Goal: Information Seeking & Learning: Learn about a topic

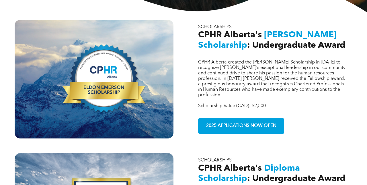
scroll to position [175, 0]
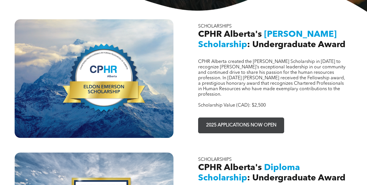
click at [233, 120] on span "2025 APPLICATIONS NOW OPEN" at bounding box center [241, 125] width 74 height 11
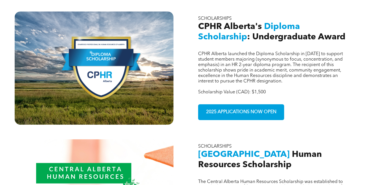
scroll to position [314, 0]
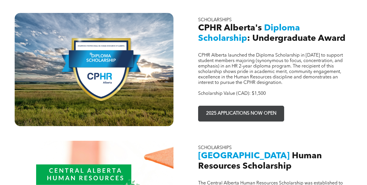
click at [249, 108] on span "2025 APPLICATIONS NOW OPEN" at bounding box center [241, 113] width 74 height 11
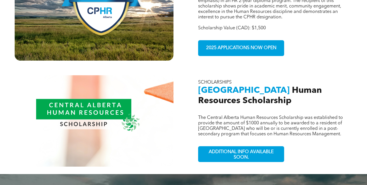
scroll to position [375, 0]
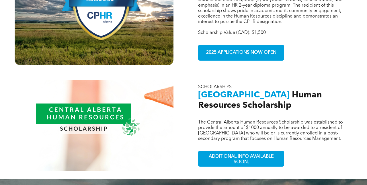
drag, startPoint x: 270, startPoint y: 105, endPoint x: 267, endPoint y: 101, distance: 4.7
click at [267, 120] on p "The Central Alberta Human Resources Scholarship was established to provide the …" at bounding box center [273, 131] width 150 height 22
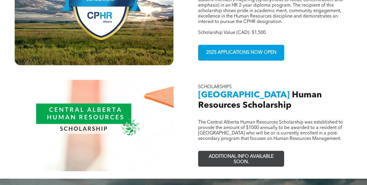
click at [259, 151] on span "ADDITIONAL INFO AVAILABLE SOON." at bounding box center [242, 159] width 84 height 17
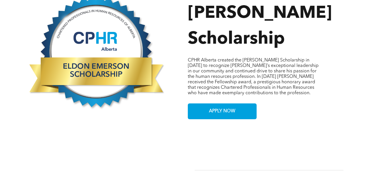
scroll to position [284, 0]
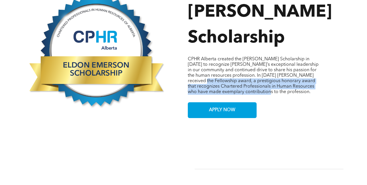
drag, startPoint x: 306, startPoint y: 71, endPoint x: 306, endPoint y: 89, distance: 18.1
click at [306, 89] on p "CPHR Alberta created the Eldon Emerson Scholarship in 2021 to recognize Eldon’s…" at bounding box center [255, 76] width 135 height 38
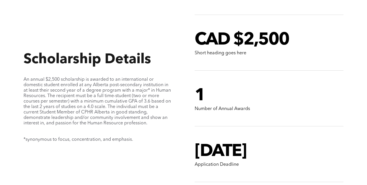
scroll to position [437, 0]
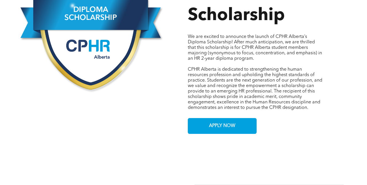
scroll to position [305, 0]
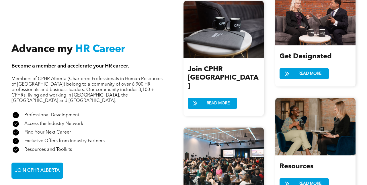
scroll to position [621, 0]
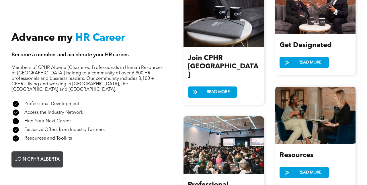
click at [41, 154] on span "JOIN CPHR ALBERTA" at bounding box center [37, 159] width 49 height 11
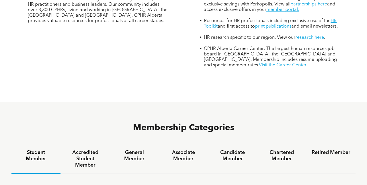
scroll to position [266, 0]
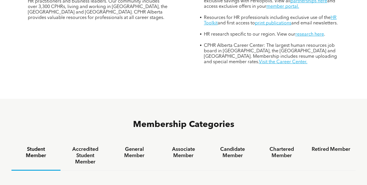
click at [41, 146] on h4 "Student Member" at bounding box center [36, 152] width 39 height 13
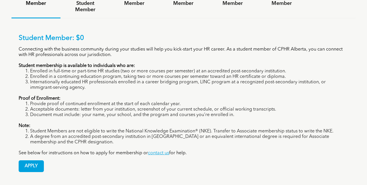
scroll to position [418, 0]
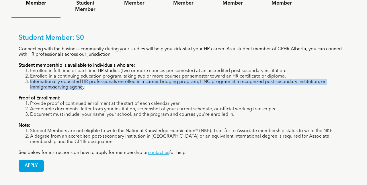
drag, startPoint x: 73, startPoint y: 63, endPoint x: 31, endPoint y: 56, distance: 42.5
click at [31, 79] on li "Internationally educated HR professionals enrolled in a career bridging program…" at bounding box center [189, 84] width 319 height 11
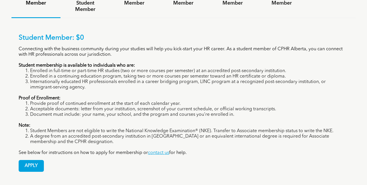
click at [83, 79] on li "Internationally educated HR professionals enrolled in a career bridging program…" at bounding box center [189, 84] width 319 height 11
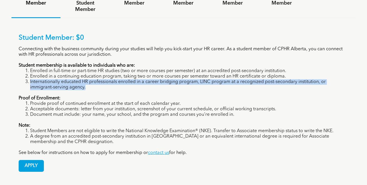
drag, startPoint x: 81, startPoint y: 63, endPoint x: 30, endPoint y: 57, distance: 51.0
click at [30, 79] on li "Internationally educated HR professionals enrolled in a career bridging program…" at bounding box center [189, 84] width 319 height 11
